Goal: Task Accomplishment & Management: Complete application form

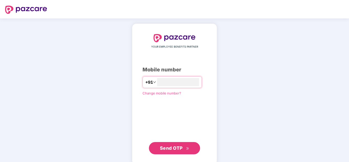
type input "**********"
click at [170, 149] on span "Send OTP" at bounding box center [171, 147] width 23 height 5
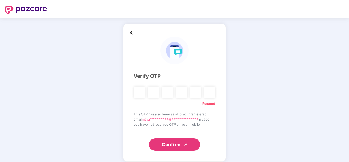
type input "*"
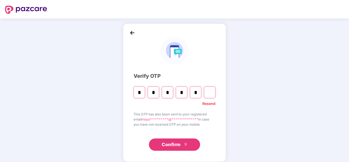
type input "*"
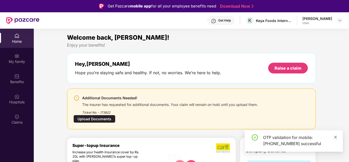
click at [335, 137] on icon "close" at bounding box center [335, 137] width 4 height 4
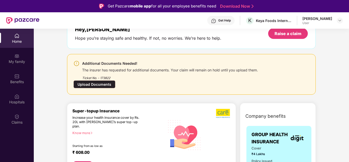
scroll to position [31, 0]
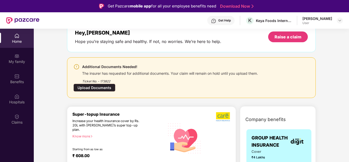
click at [102, 87] on div "Upload Documents" at bounding box center [94, 88] width 42 height 8
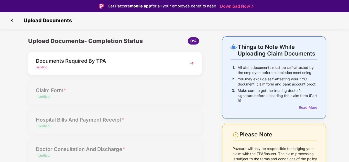
click at [191, 63] on img at bounding box center [191, 63] width 9 height 9
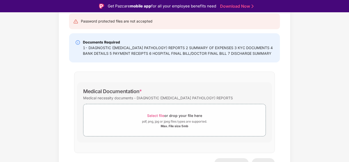
scroll to position [64, 0]
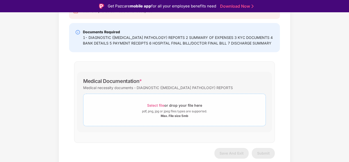
click at [178, 115] on div "Max. File size 5mb" at bounding box center [175, 116] width 28 height 4
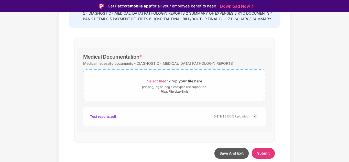
scroll to position [88, 0]
click at [258, 154] on span "Submit" at bounding box center [263, 153] width 13 height 4
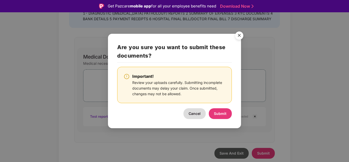
click at [239, 35] on img "Close" at bounding box center [239, 36] width 14 height 14
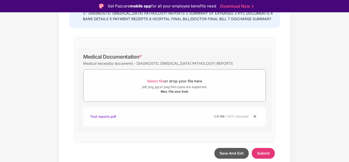
click at [109, 116] on div "Test reports.pdf" at bounding box center [103, 116] width 26 height 9
click at [265, 153] on span "Submit" at bounding box center [263, 153] width 13 height 4
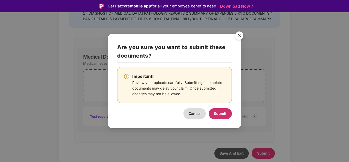
click at [218, 113] on span "Submit" at bounding box center [220, 113] width 13 height 4
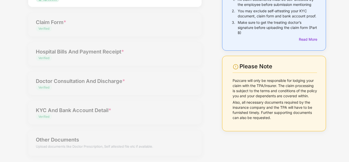
scroll to position [0, 0]
